Goal: Task Accomplishment & Management: Manage account settings

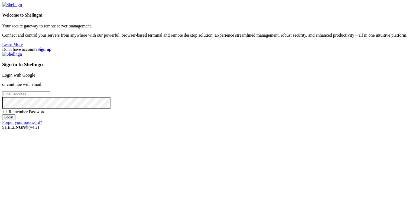
type input "[EMAIL_ADDRESS][DOMAIN_NAME]"
click at [15, 120] on input "Login" at bounding box center [8, 117] width 13 height 6
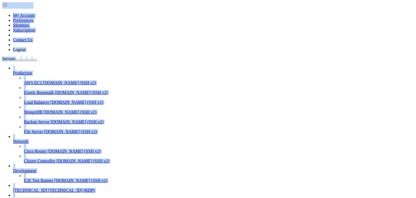
scroll to position [36, 0]
click at [28, 188] on span "[TECHNICAL_ID]" at bounding box center [30, 190] width 34 height 5
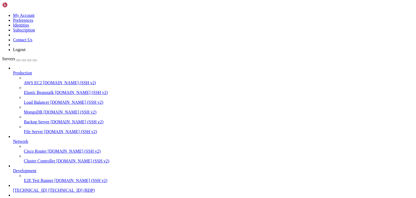
scroll to position [0, 0]
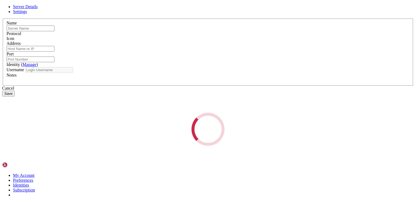
type input "[TECHNICAL_ID]"
type input "3389"
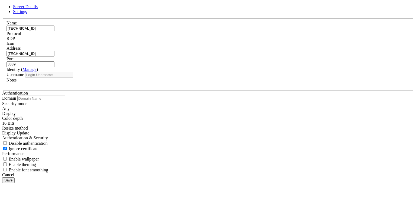
type input "administrator"
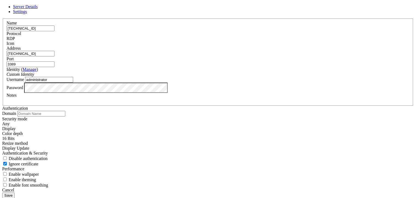
drag, startPoint x: 162, startPoint y: 49, endPoint x: 127, endPoint y: 46, distance: 34.8
click at [127, 46] on div "Name [TECHNICAL_ID] Protocol RDP Icon Address [TECHNICAL_ID] ( Manage )" at bounding box center [208, 102] width 412 height 169
click at [2, 18] on icon at bounding box center [2, 18] width 0 height 0
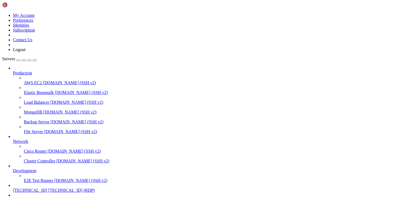
click at [28, 197] on span "[TECHNICAL_ID] (RDP)" at bounding box center [46, 199] width 47 height 5
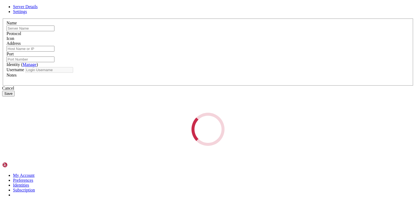
type input "work"
type input "196.251.86.251"
type input "3389"
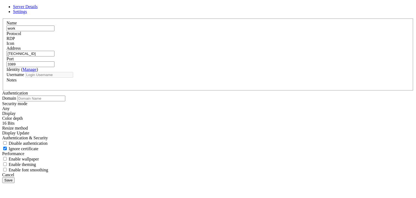
type input "Administrator"
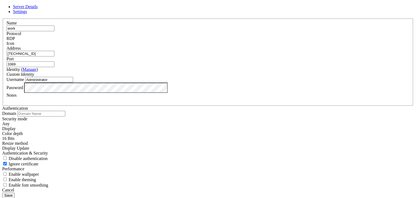
drag, startPoint x: 166, startPoint y: 69, endPoint x: 114, endPoint y: 69, distance: 51.8
click at [114, 69] on div "Server Details Settings Name work Protocol RDP Icon" at bounding box center [208, 101] width 412 height 194
click at [233, 187] on div "Cancel" at bounding box center [208, 189] width 412 height 5
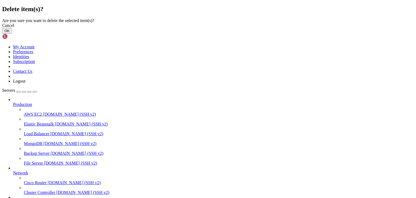
click at [12, 34] on button "OK" at bounding box center [6, 31] width 9 height 6
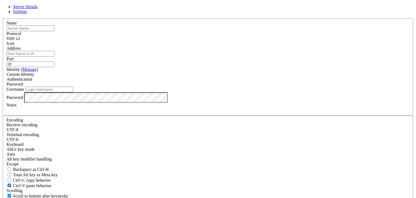
click at [2, 18] on icon at bounding box center [2, 18] width 0 height 0
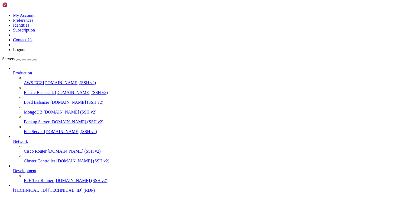
click at [2, 13] on icon at bounding box center [2, 13] width 0 height 0
click at [35, 32] on link "Subscription" at bounding box center [24, 30] width 22 height 5
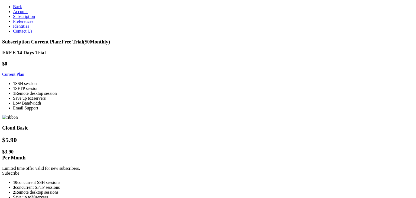
click at [19, 171] on link "Subscribe" at bounding box center [10, 173] width 17 height 5
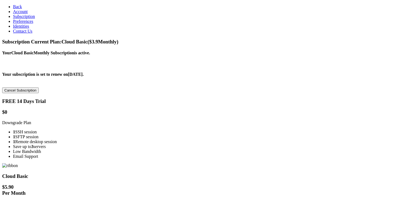
click at [13, 4] on span "Back" at bounding box center [17, 6] width 9 height 5
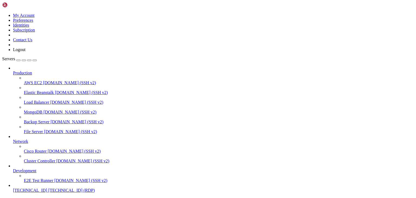
scroll to position [21, 0]
click at [34, 188] on span "[TECHNICAL_ID]" at bounding box center [30, 190] width 34 height 5
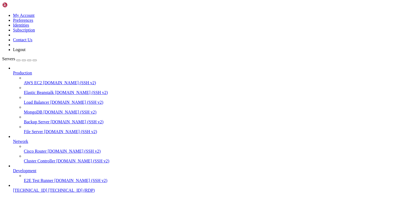
click at [18, 60] on div "button" at bounding box center [18, 60] width 0 height 0
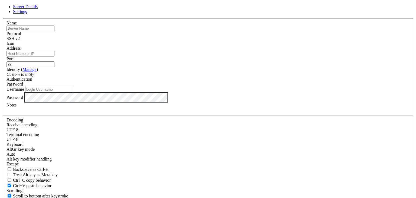
click at [242, 41] on div "SSH v2" at bounding box center [208, 38] width 403 height 5
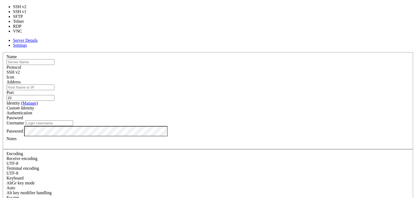
type input "3389"
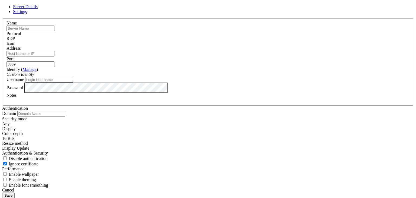
click at [54, 31] on input "text" at bounding box center [31, 28] width 48 height 6
click at [2, 192] on button "Save" at bounding box center [8, 195] width 12 height 6
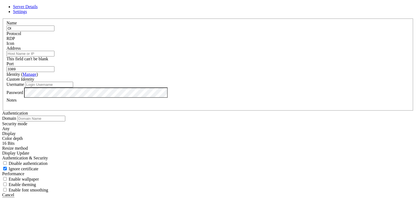
type input "O"
type input "New"
click at [54, 56] on input "Address" at bounding box center [31, 54] width 48 height 6
paste input "196.251.86.251"
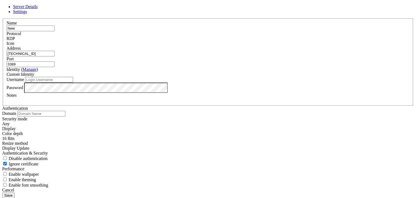
type input "196.251.86.251"
click at [73, 82] on input "Username" at bounding box center [49, 80] width 48 height 6
type input "Administrator"
click at [156, 187] on div "Cancel Save" at bounding box center [208, 192] width 412 height 11
click at [15, 192] on button "Save" at bounding box center [8, 195] width 12 height 6
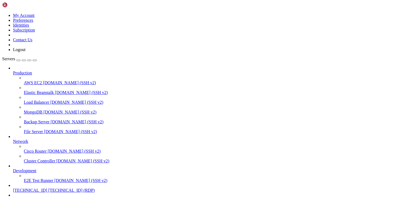
scroll to position [36, 0]
click at [21, 197] on span "New" at bounding box center [17, 199] width 8 height 5
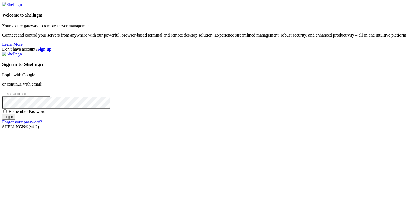
type input "[EMAIL_ADDRESS][DOMAIN_NAME]"
click at [15, 120] on input "Login" at bounding box center [8, 117] width 13 height 6
